Goal: Task Accomplishment & Management: Manage account settings

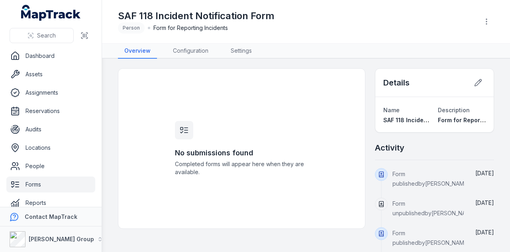
scroll to position [10, 0]
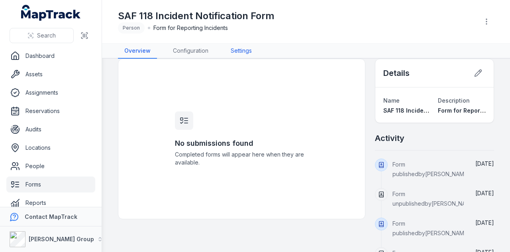
click at [246, 53] on link "Settings" at bounding box center [242, 50] width 34 height 15
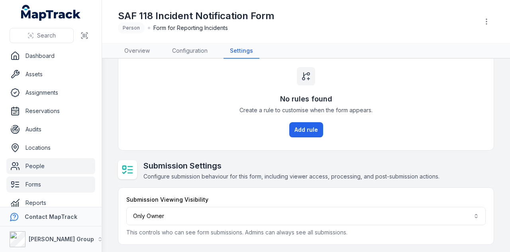
scroll to position [45, 0]
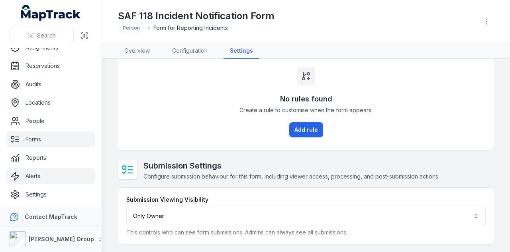
click at [70, 172] on link "Alerts" at bounding box center [50, 176] width 89 height 16
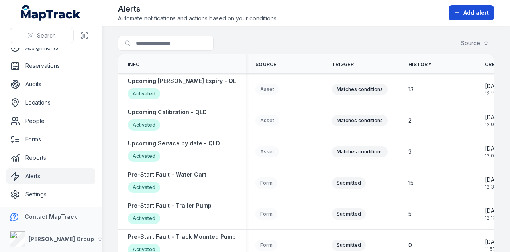
click at [469, 11] on span "Add alert" at bounding box center [477, 13] width 26 height 8
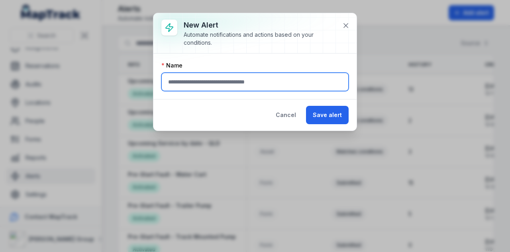
click at [260, 76] on input "text" at bounding box center [255, 82] width 187 height 18
click at [165, 81] on input "**********" at bounding box center [255, 82] width 187 height 18
click at [288, 87] on input "**********" at bounding box center [255, 82] width 187 height 18
type input "**********"
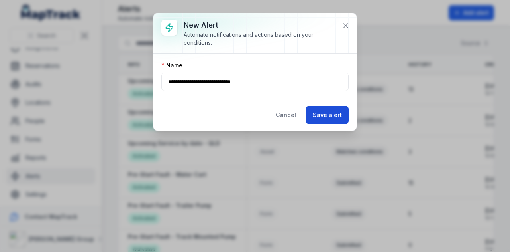
click at [333, 120] on button "Save alert" at bounding box center [327, 115] width 43 height 18
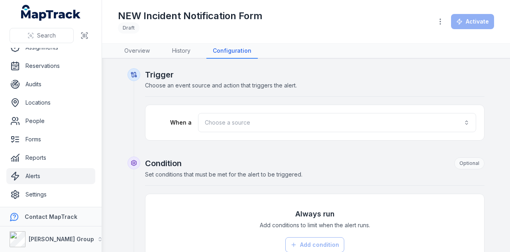
scroll to position [40, 0]
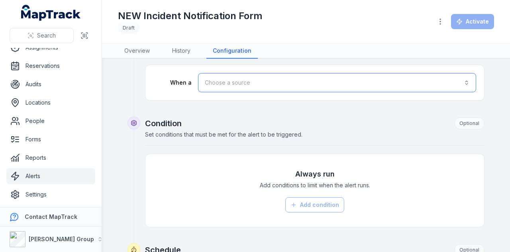
click at [282, 75] on button "Choose a source" at bounding box center [337, 82] width 278 height 19
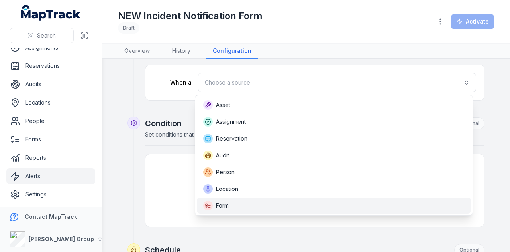
click at [247, 204] on div "Form" at bounding box center [334, 206] width 262 height 10
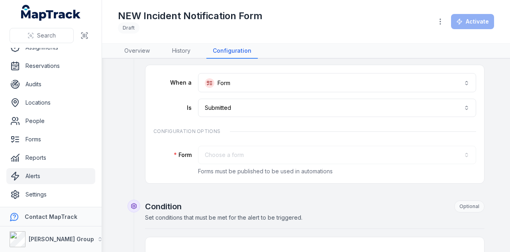
click at [242, 154] on div "Choose a form" at bounding box center [337, 155] width 278 height 18
click at [254, 158] on button "Choose a form" at bounding box center [337, 155] width 278 height 18
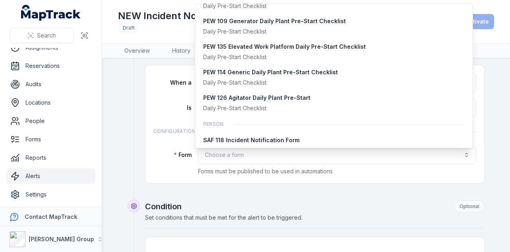
scroll to position [555, 0]
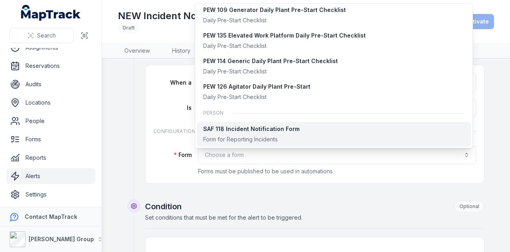
click at [277, 132] on div "SAF 118 Incident Notification Form" at bounding box center [251, 129] width 97 height 8
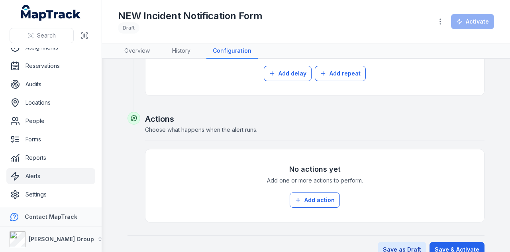
scroll to position [391, 0]
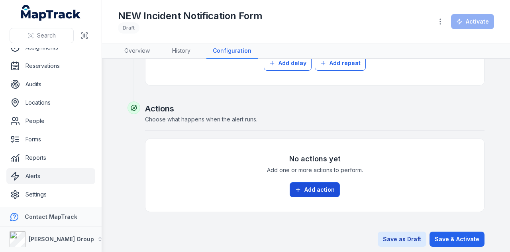
click at [320, 187] on button "Add action" at bounding box center [315, 189] width 50 height 15
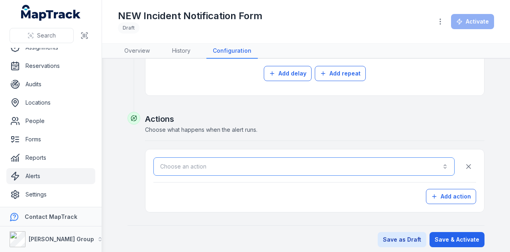
click at [199, 168] on button "Choose an action" at bounding box center [304, 166] width 301 height 18
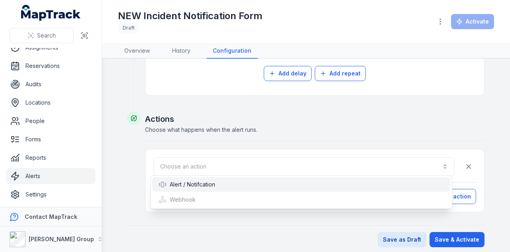
click at [212, 182] on div "Alert / Notifcation" at bounding box center [187, 184] width 57 height 8
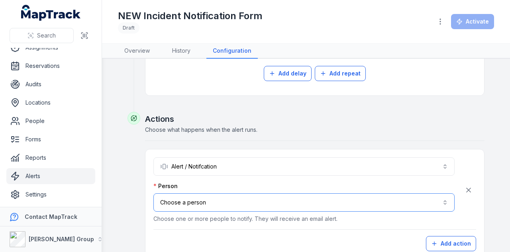
click at [359, 203] on button "Choose a person" at bounding box center [304, 202] width 301 height 18
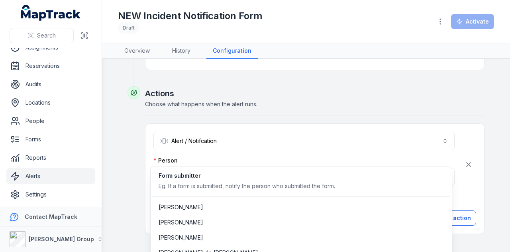
scroll to position [427, 0]
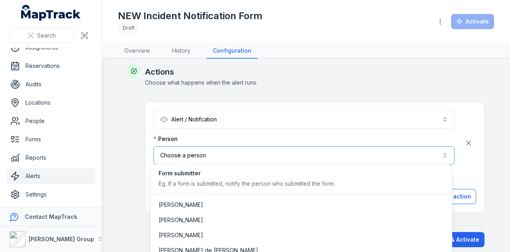
click at [203, 156] on button "Choose a person" at bounding box center [304, 155] width 301 height 18
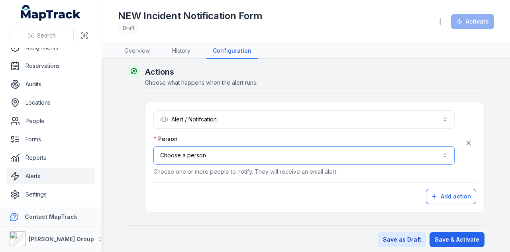
click at [203, 156] on button "Choose a person" at bounding box center [304, 155] width 301 height 18
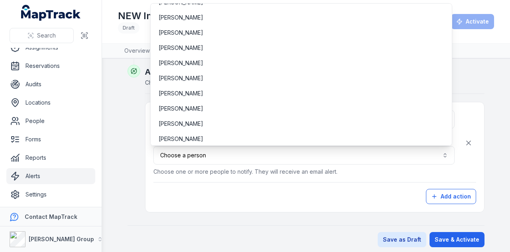
scroll to position [466, 0]
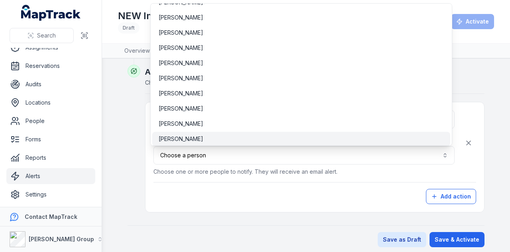
click at [210, 138] on div "[PERSON_NAME]" at bounding box center [301, 139] width 285 height 8
click at [211, 188] on div "**********" at bounding box center [315, 157] width 323 height 94
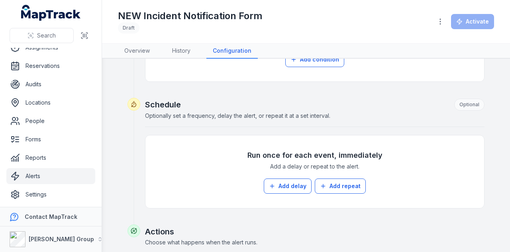
scroll to position [188, 0]
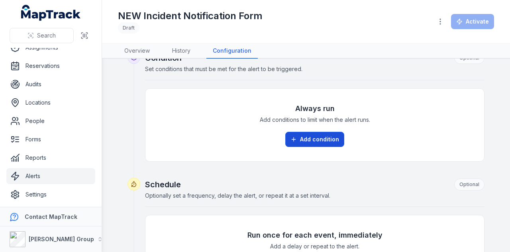
click at [328, 143] on button "Add condition" at bounding box center [315, 139] width 59 height 15
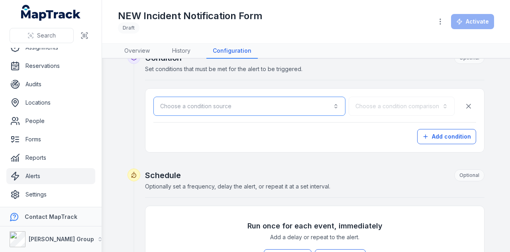
click at [247, 100] on button "Choose a condition source" at bounding box center [250, 106] width 192 height 19
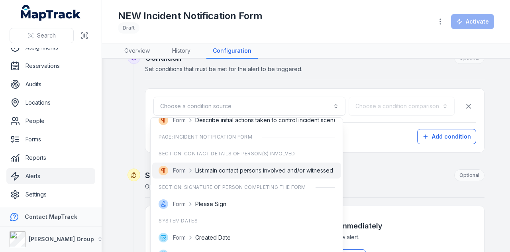
scroll to position [368, 0]
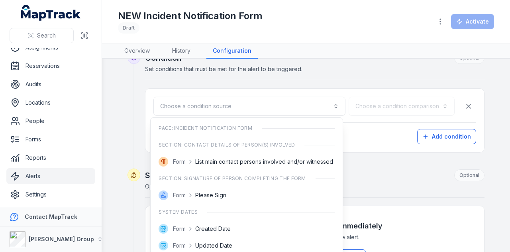
click at [386, 173] on div "**********" at bounding box center [306, 164] width 357 height 569
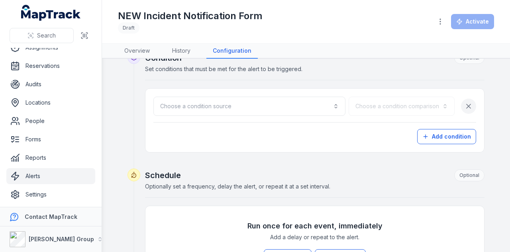
click at [467, 108] on button "button" at bounding box center [468, 105] width 15 height 15
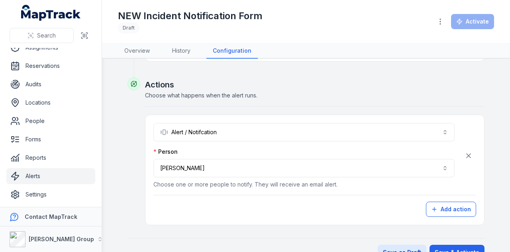
scroll to position [427, 0]
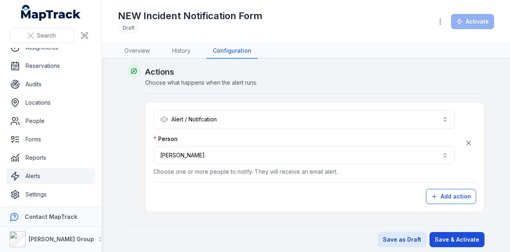
click at [453, 236] on button "Save & Activate" at bounding box center [457, 239] width 55 height 15
